Goal: Task Accomplishment & Management: Use online tool/utility

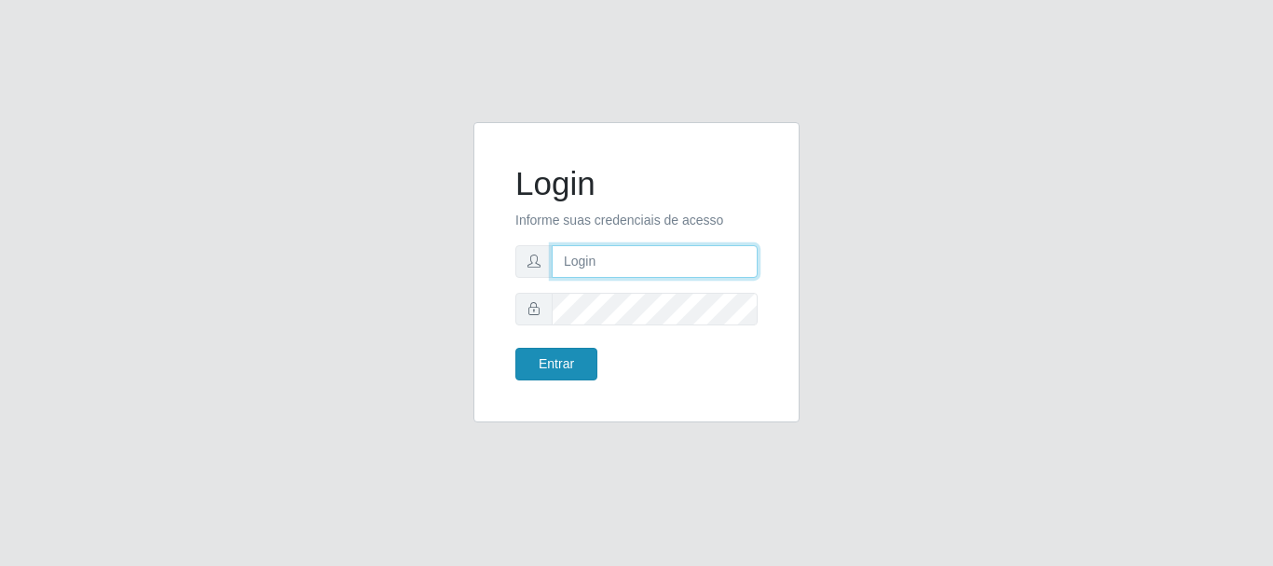
type input "[PERSON_NAME]"
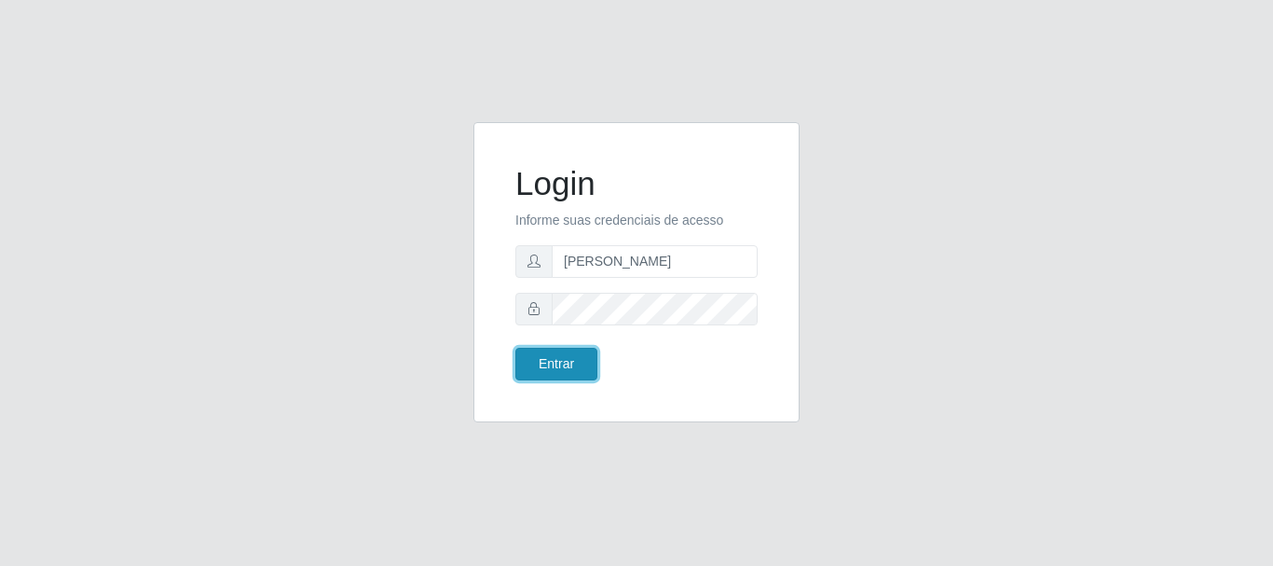
click at [581, 359] on button "Entrar" at bounding box center [556, 364] width 82 height 33
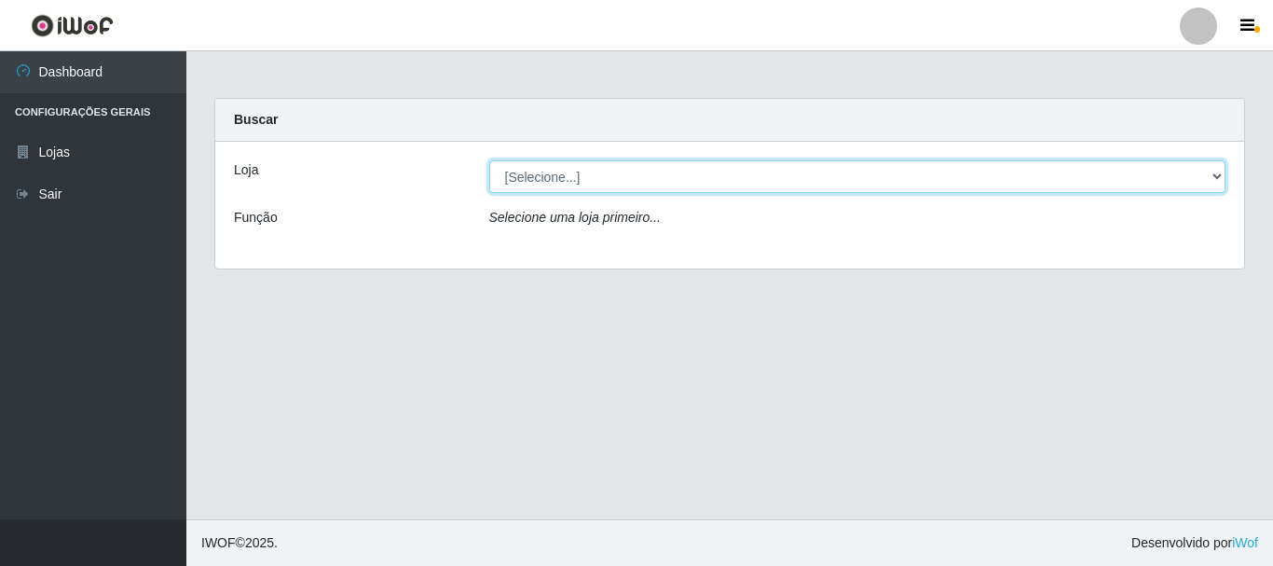
click at [1209, 173] on select "[Selecione...] Bemais Supermercados - [GEOGRAPHIC_DATA]" at bounding box center [857, 176] width 737 height 33
select select "249"
click at [489, 160] on select "[Selecione...] Bemais Supermercados - [GEOGRAPHIC_DATA]" at bounding box center [857, 176] width 737 height 33
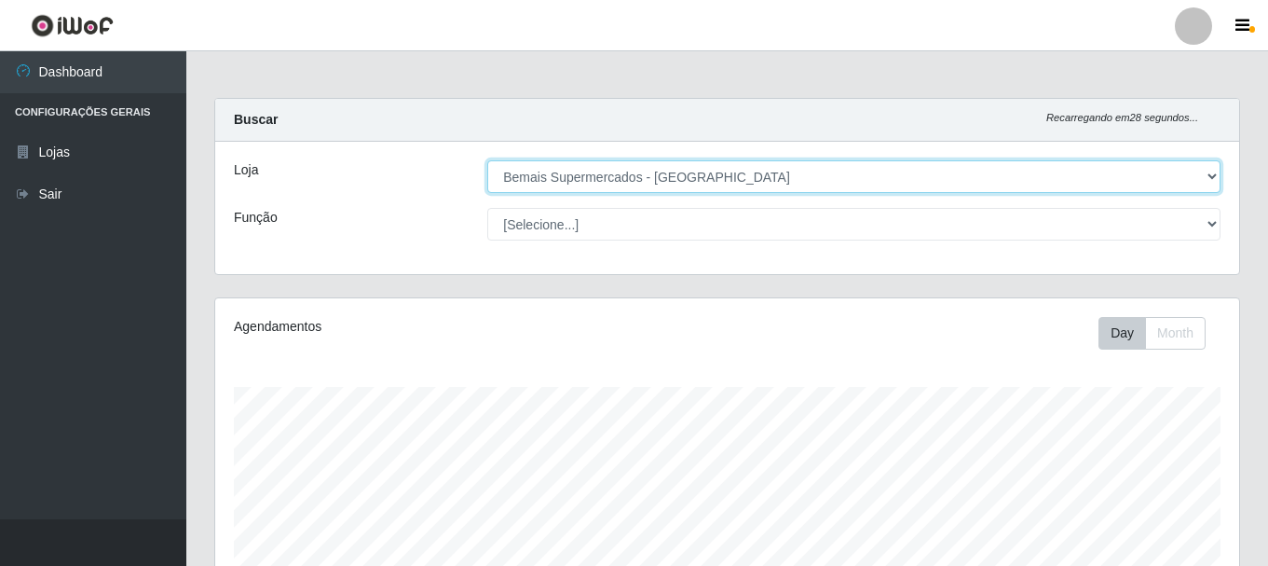
scroll to position [387, 1024]
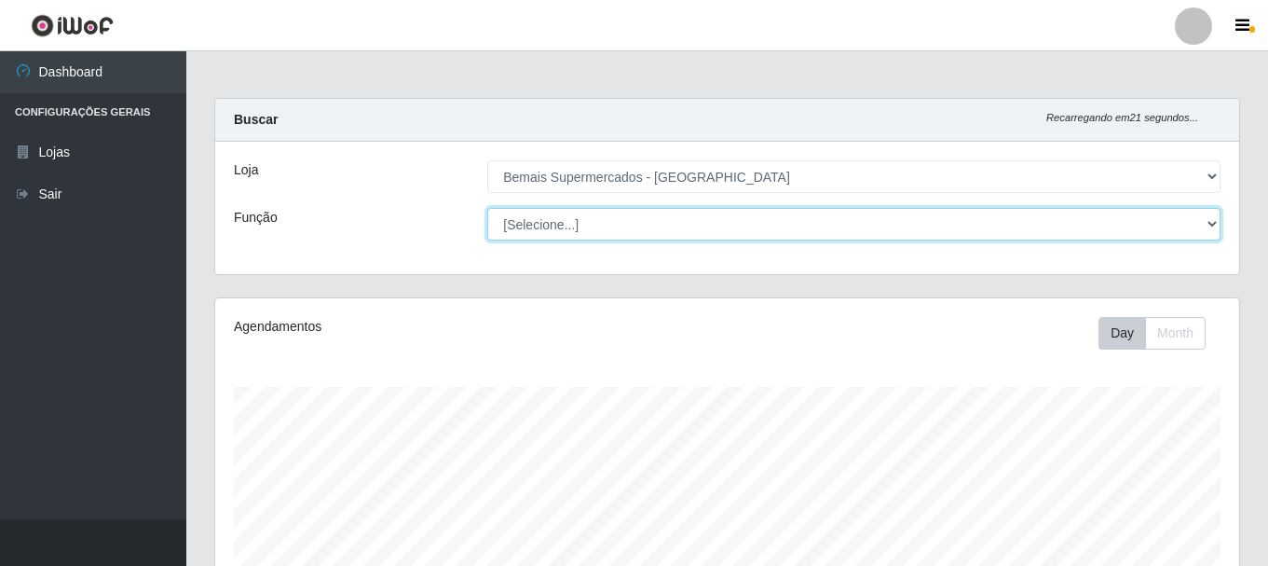
drag, startPoint x: 1216, startPoint y: 219, endPoint x: 1204, endPoint y: 219, distance: 12.1
click at [1212, 219] on select "[Selecione...] ASG ASG + ASG ++ Auxiliar de Depósito Auxiliar de Depósito + Aux…" at bounding box center [853, 224] width 733 height 33
click at [487, 208] on select "[Selecione...] ASG ASG + ASG ++ Auxiliar de Depósito Auxiliar de Depósito + Aux…" at bounding box center [853, 224] width 733 height 33
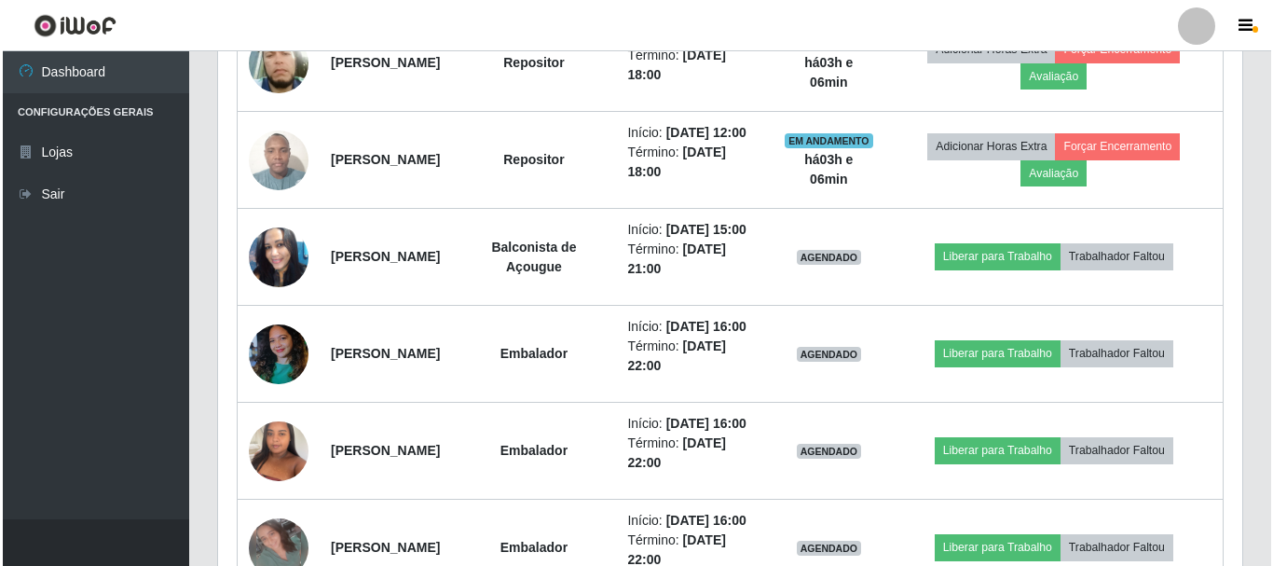
scroll to position [839, 0]
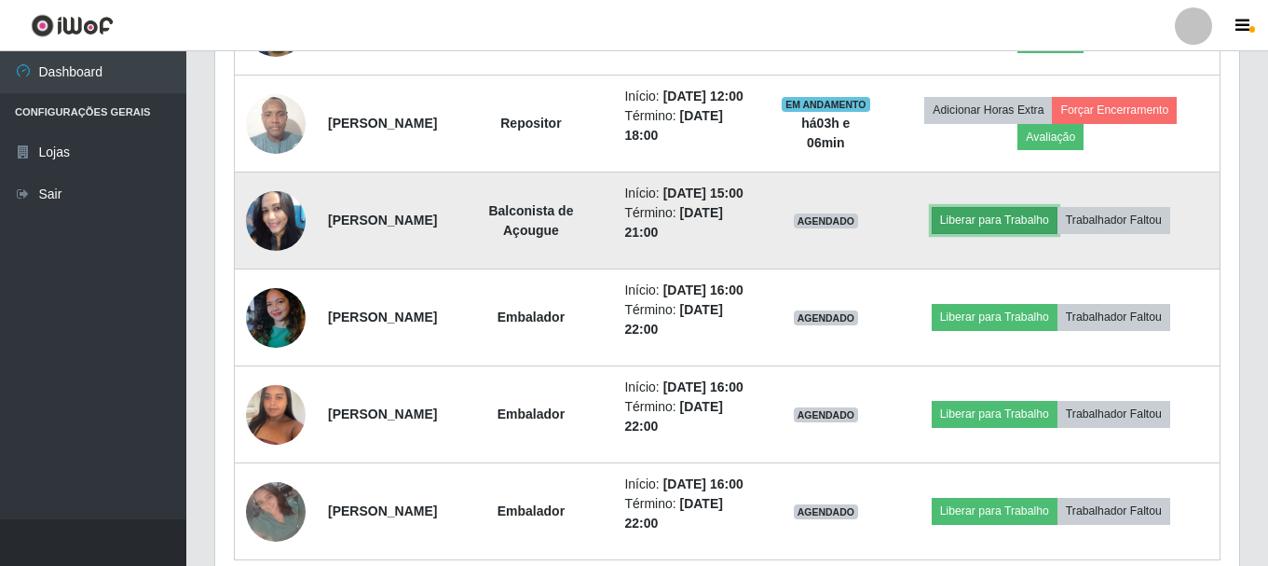
click at [1008, 233] on button "Liberar para Trabalho" at bounding box center [995, 220] width 126 height 26
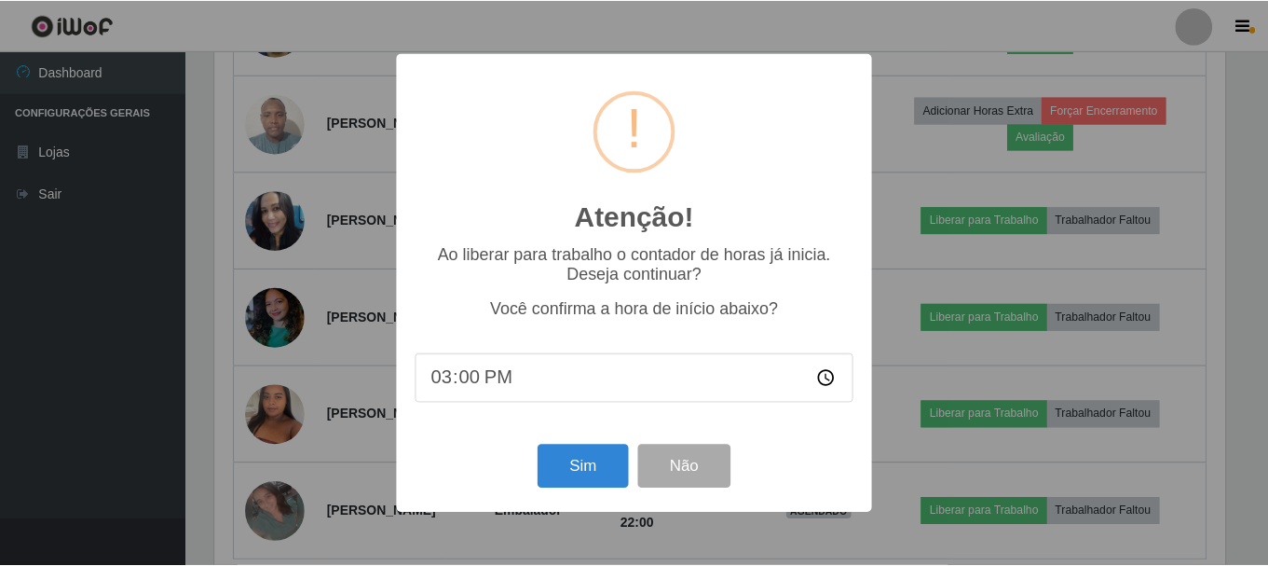
scroll to position [387, 1015]
click at [575, 476] on button "Sim" at bounding box center [585, 466] width 90 height 44
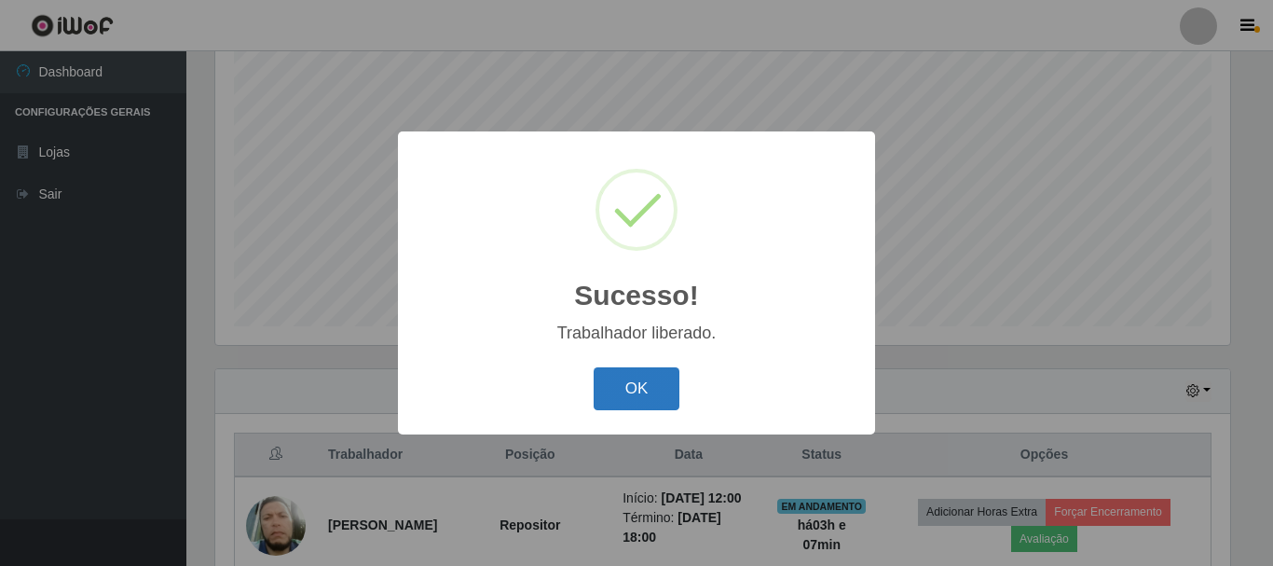
click at [632, 400] on button "OK" at bounding box center [637, 389] width 87 height 44
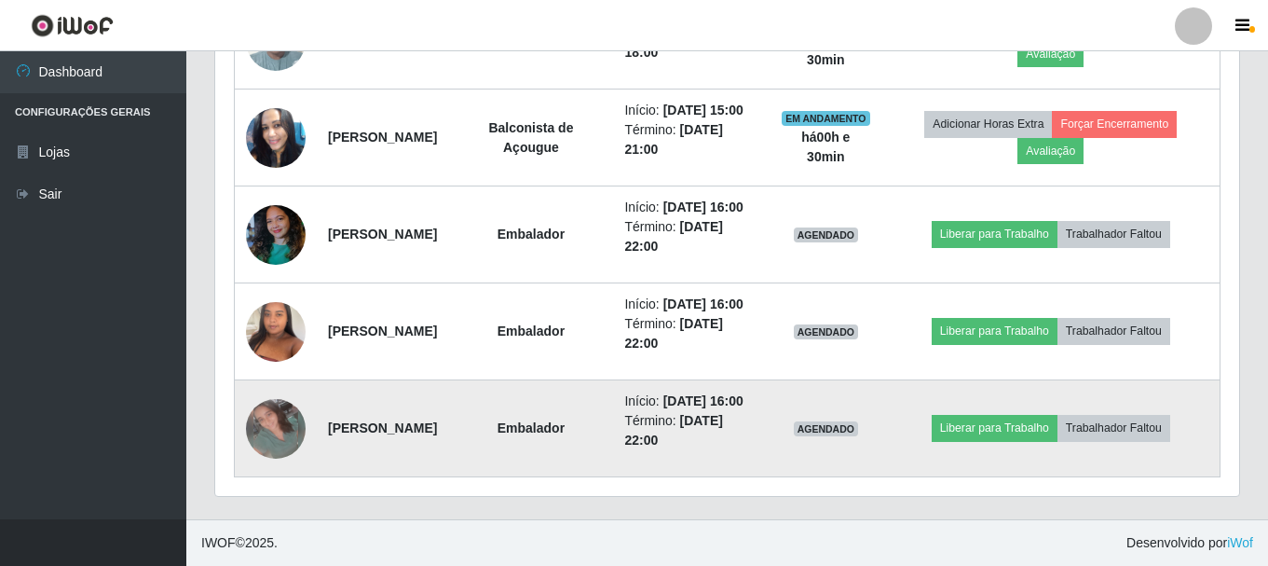
scroll to position [946, 0]
